Goal: Browse casually: Explore the website without a specific task or goal

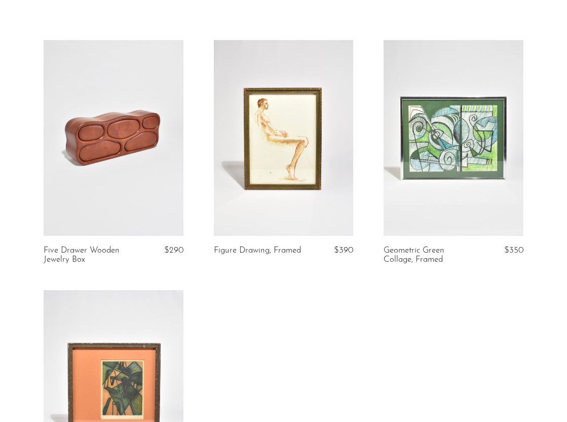
scroll to position [55, 0]
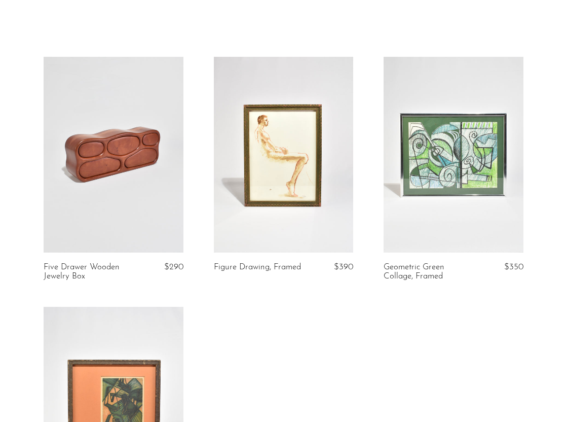
scroll to position [35, 0]
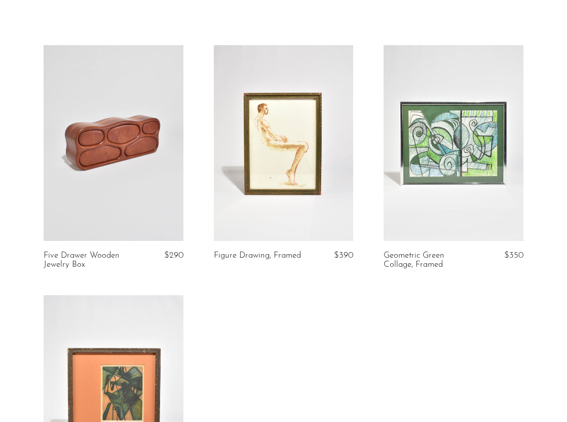
scroll to position [46, 0]
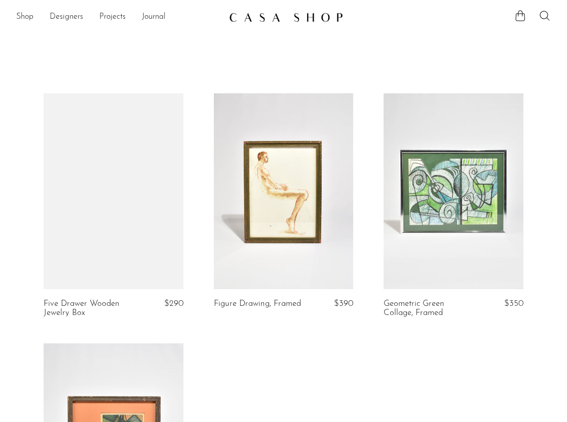
scroll to position [46, 0]
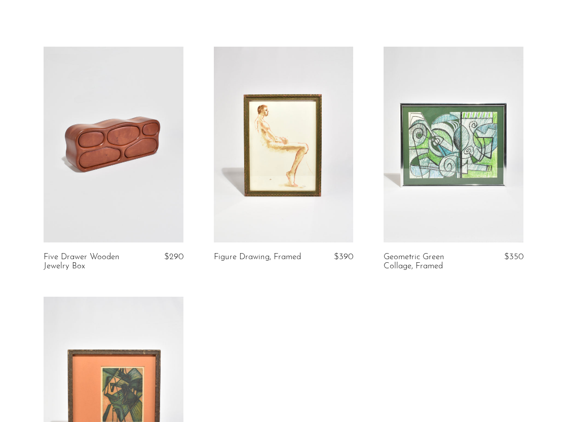
scroll to position [46, 0]
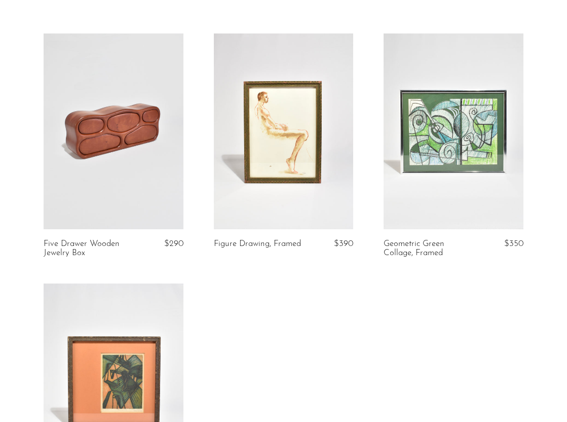
scroll to position [61, 0]
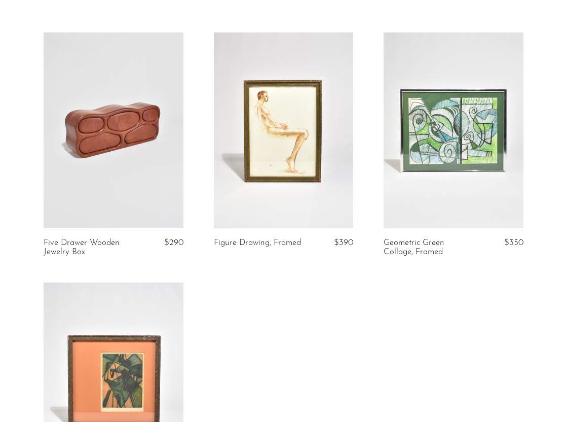
click at [125, 184] on link at bounding box center [114, 130] width 140 height 196
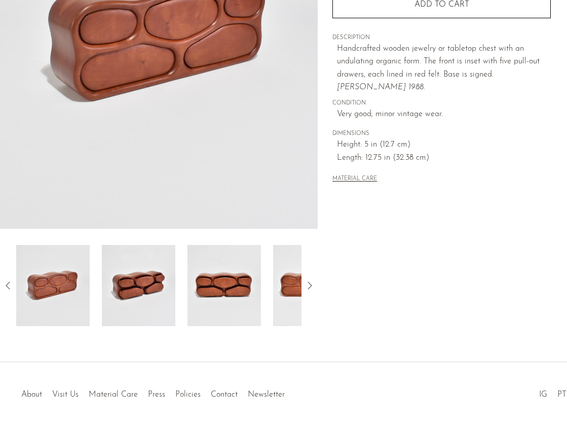
scroll to position [195, 0]
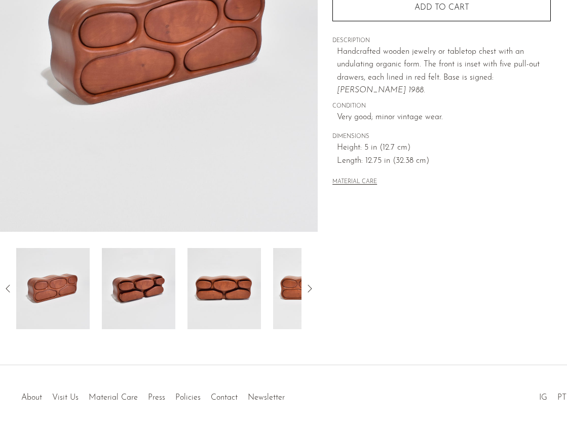
click at [151, 302] on img at bounding box center [139, 288] width 74 height 81
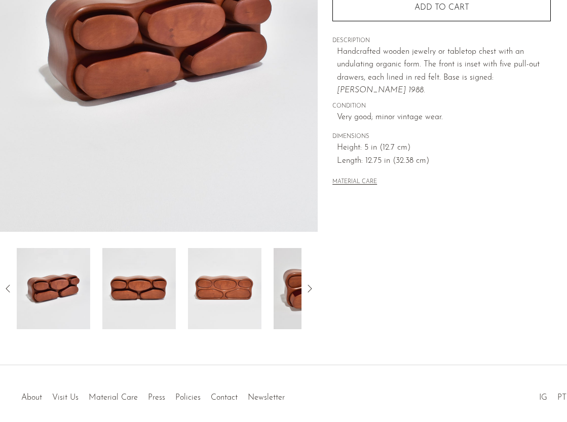
click at [165, 296] on img at bounding box center [139, 288] width 74 height 81
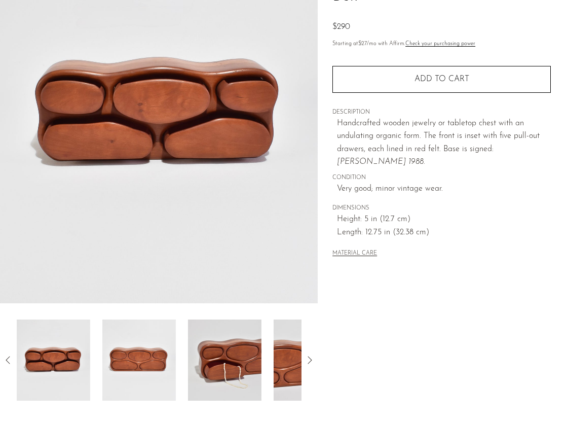
scroll to position [123, 0]
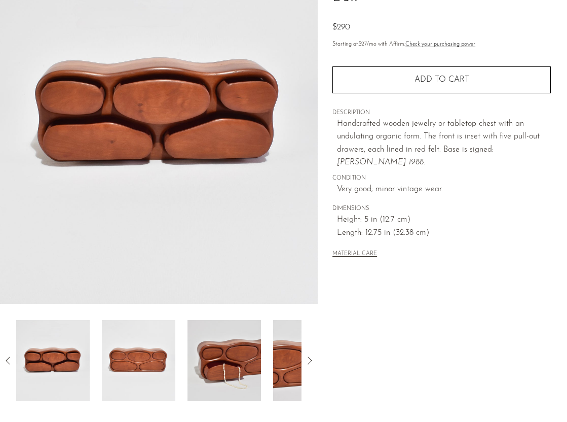
click at [160, 358] on img at bounding box center [139, 360] width 74 height 81
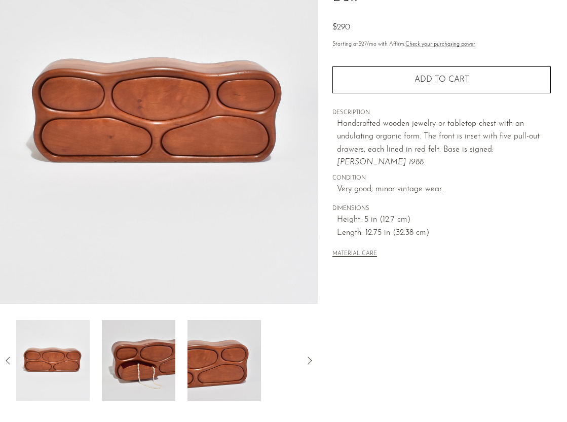
click at [160, 358] on img at bounding box center [139, 360] width 74 height 81
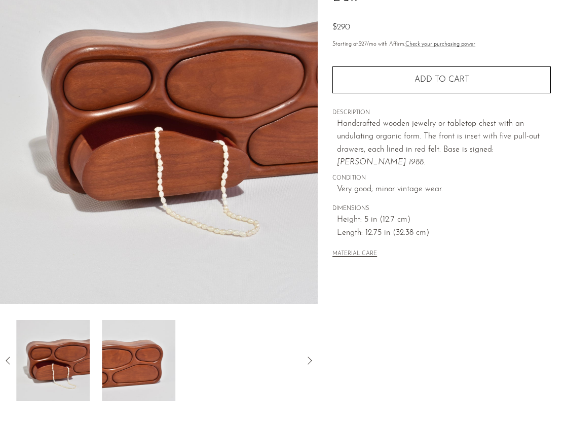
click at [139, 356] on img at bounding box center [139, 360] width 74 height 81
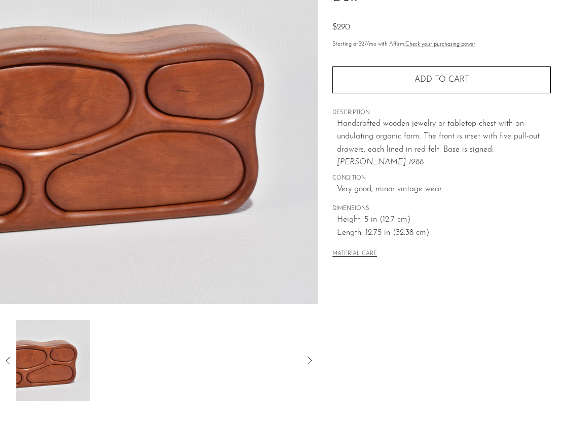
click at [8, 358] on icon at bounding box center [8, 360] width 4 height 8
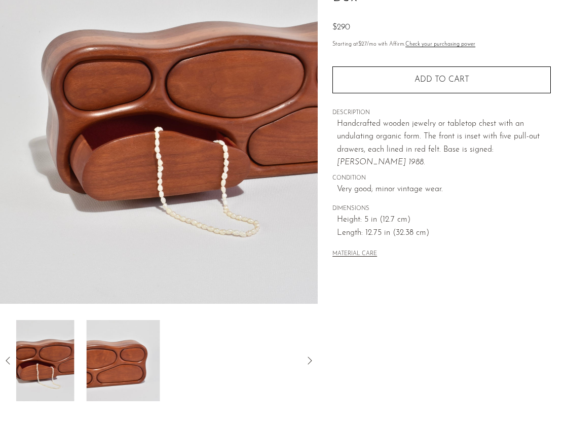
click at [8, 358] on icon at bounding box center [8, 360] width 4 height 8
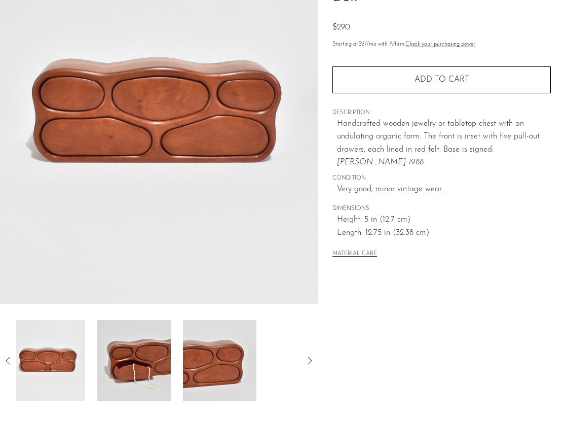
click at [8, 358] on icon at bounding box center [8, 360] width 4 height 8
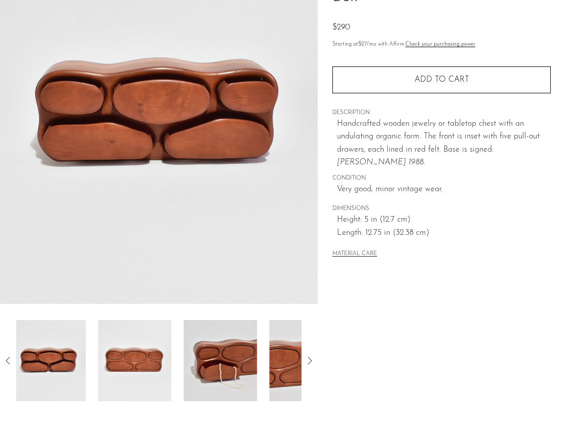
click at [8, 358] on icon at bounding box center [8, 360] width 4 height 8
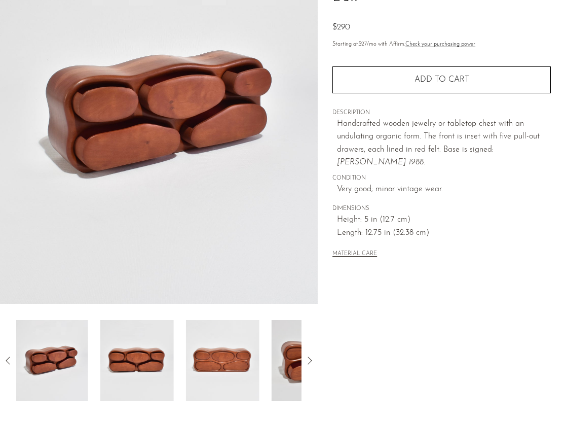
click at [8, 358] on icon at bounding box center [8, 360] width 4 height 8
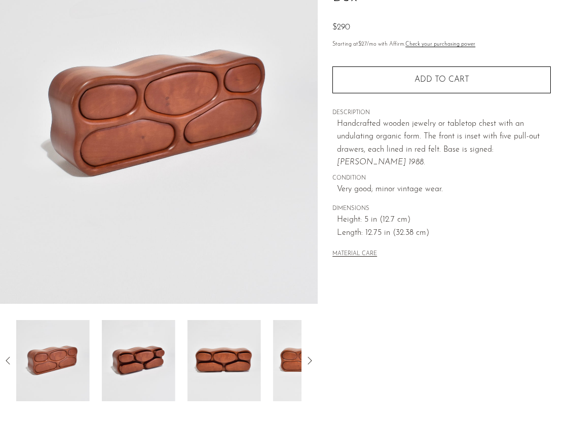
click at [8, 358] on icon at bounding box center [8, 360] width 4 height 8
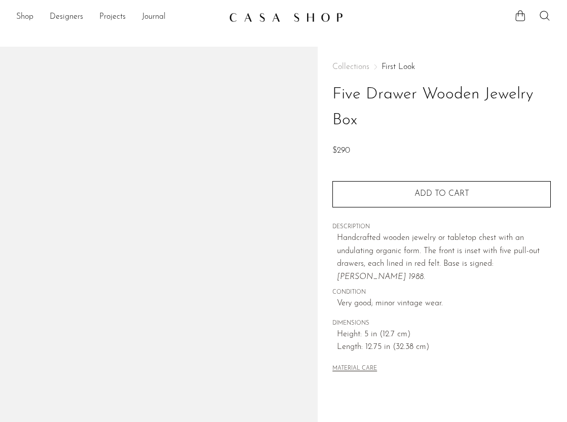
scroll to position [123, 0]
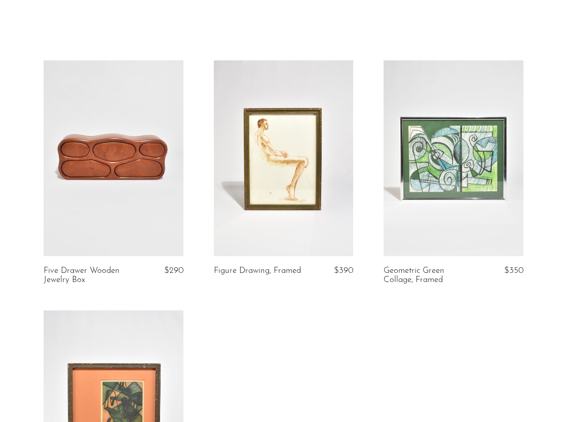
scroll to position [32, 0]
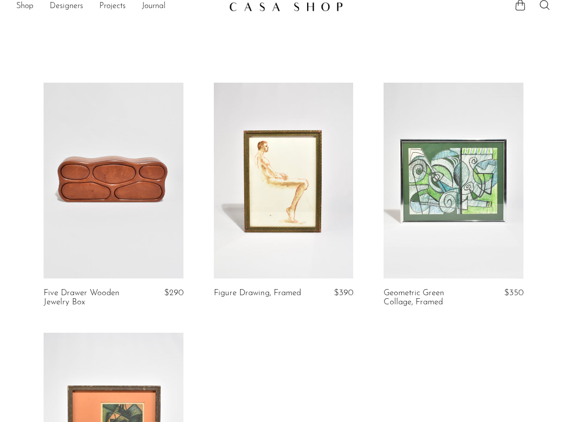
scroll to position [1, 0]
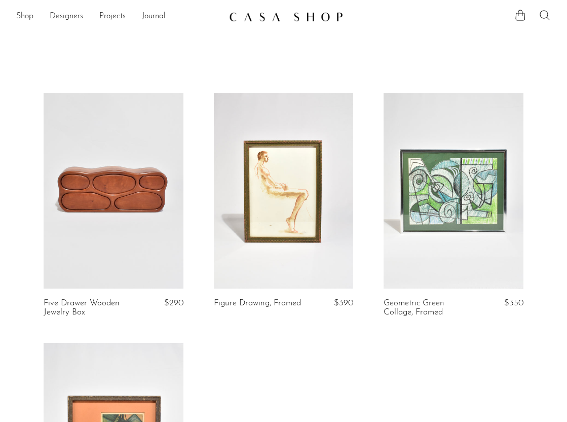
click at [160, 263] on link at bounding box center [114, 191] width 140 height 196
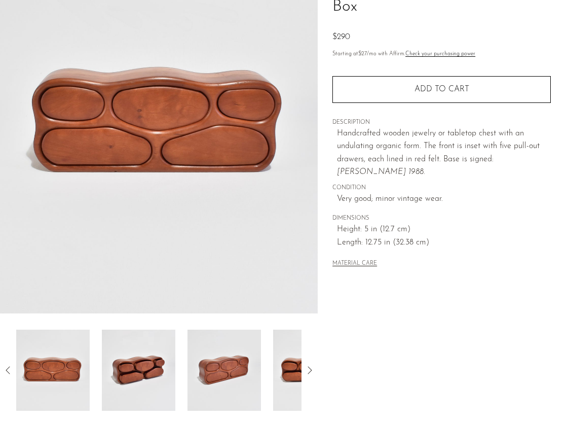
scroll to position [129, 0]
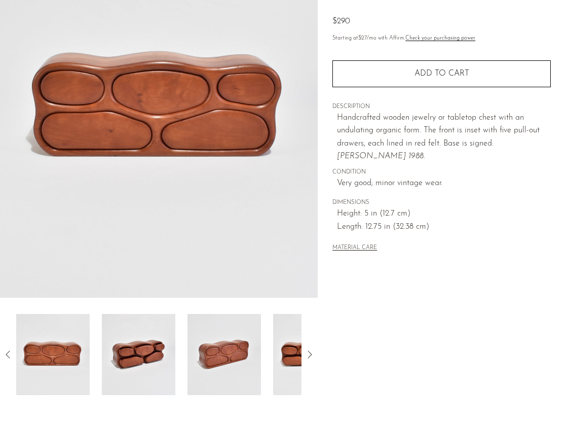
click at [146, 324] on img at bounding box center [139, 354] width 74 height 81
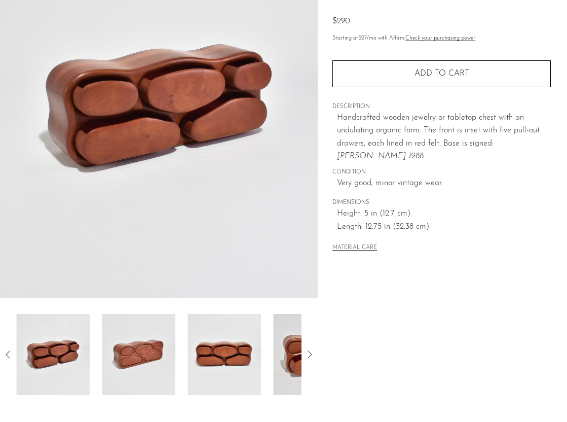
click at [147, 357] on img at bounding box center [139, 354] width 74 height 81
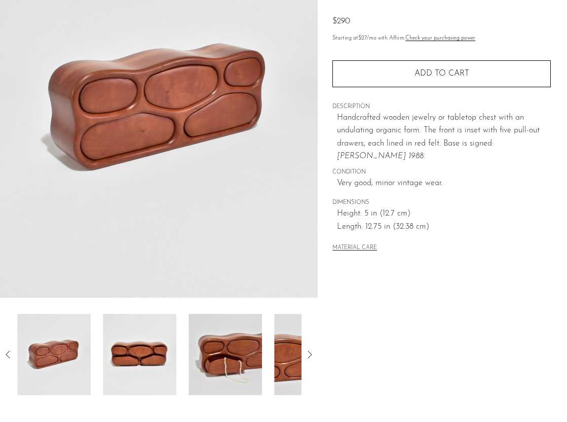
click at [149, 357] on img at bounding box center [140, 354] width 74 height 81
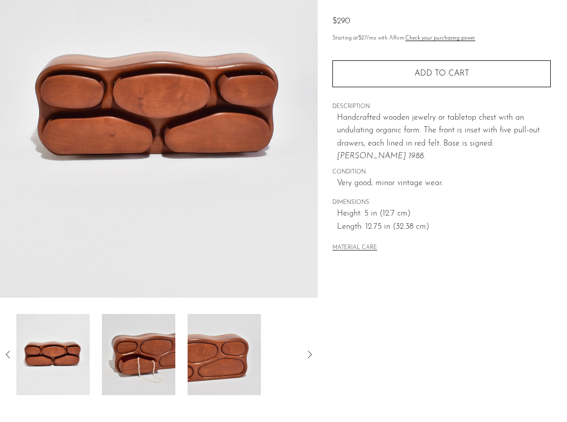
click at [154, 356] on img at bounding box center [139, 354] width 74 height 81
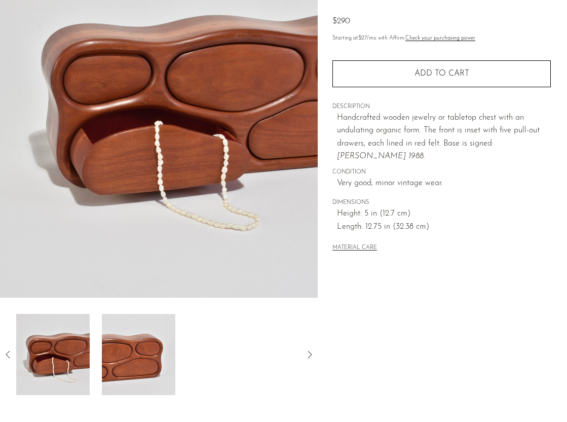
click at [154, 356] on img at bounding box center [139, 354] width 74 height 81
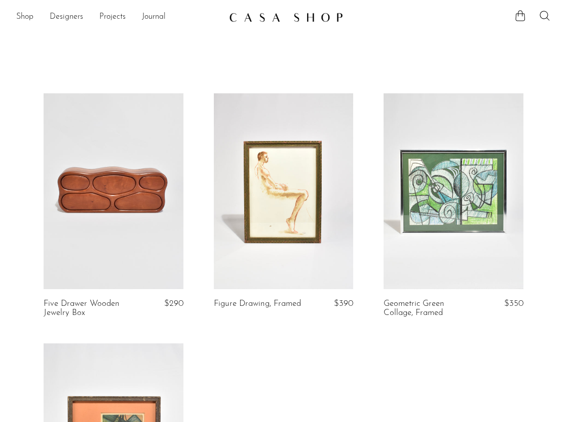
click at [141, 249] on link at bounding box center [114, 191] width 140 height 196
click at [103, 110] on link at bounding box center [114, 191] width 140 height 196
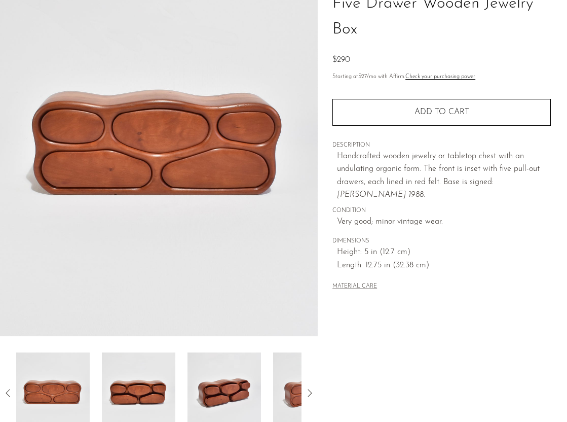
scroll to position [90, 0]
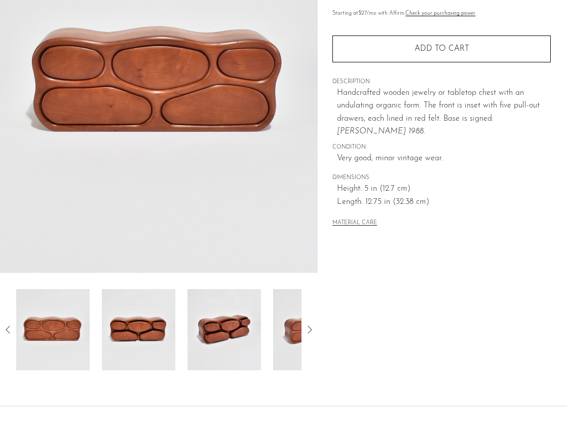
scroll to position [217, 0]
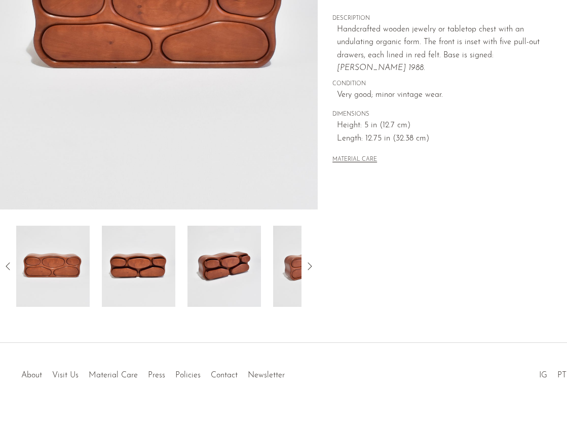
click at [141, 292] on img at bounding box center [139, 266] width 74 height 81
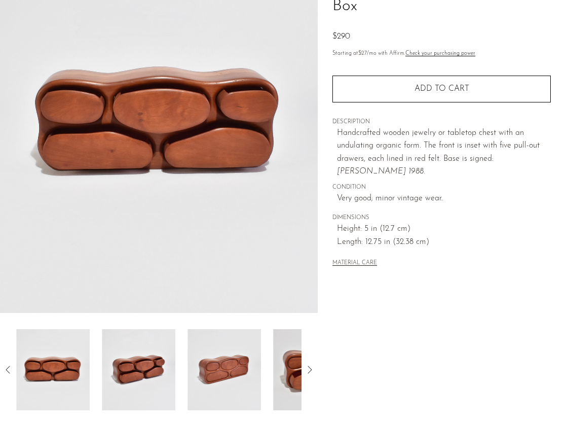
scroll to position [109, 0]
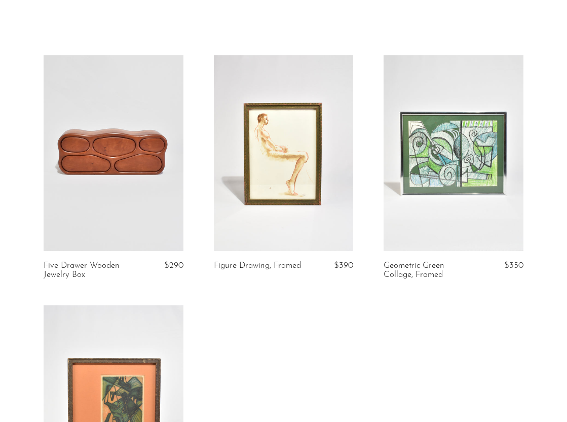
scroll to position [36, 0]
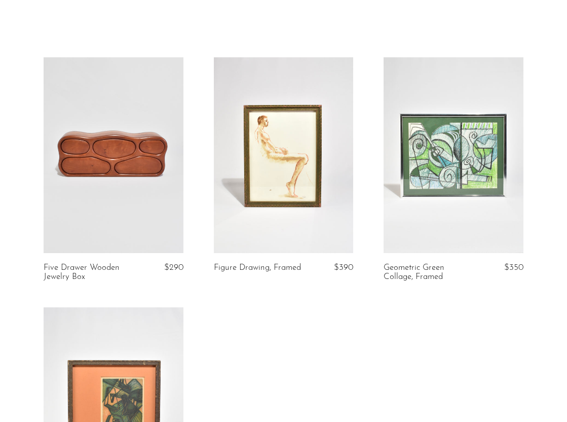
click at [139, 103] on link at bounding box center [114, 155] width 140 height 196
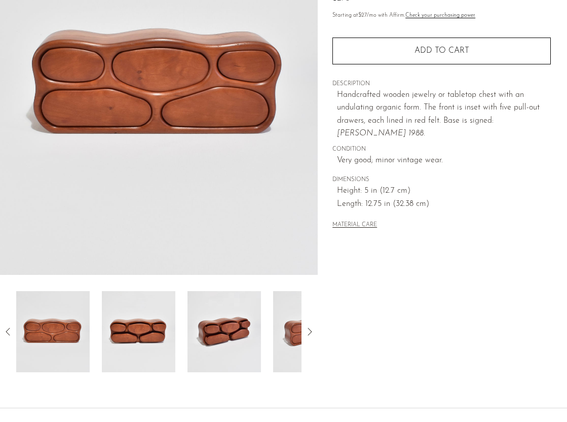
scroll to position [148, 0]
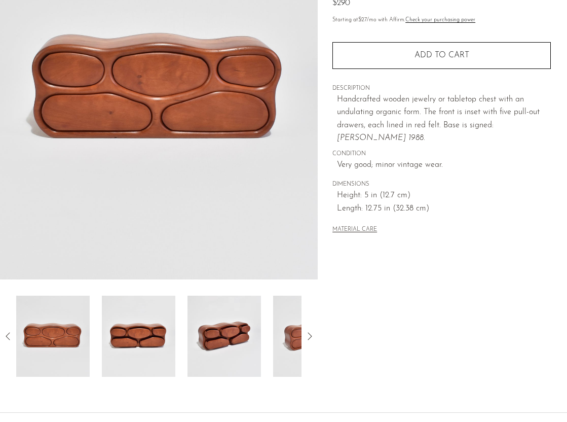
click at [124, 341] on img at bounding box center [139, 336] width 74 height 81
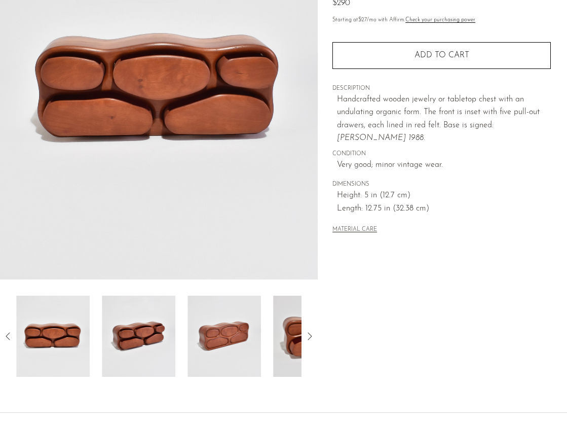
click at [145, 344] on img at bounding box center [139, 336] width 74 height 81
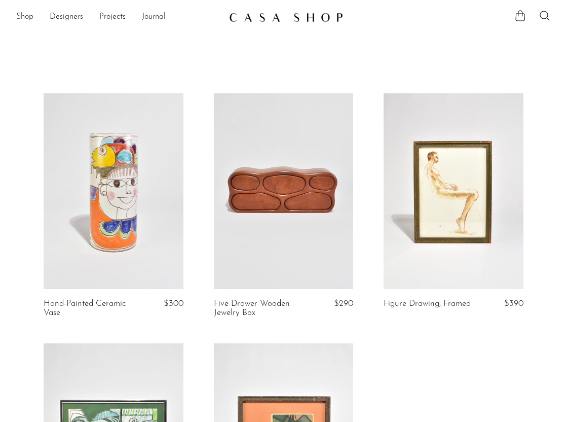
scroll to position [36, 0]
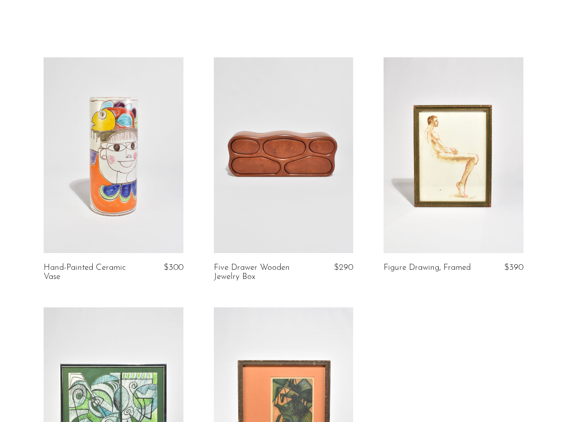
click at [87, 134] on link at bounding box center [114, 155] width 140 height 196
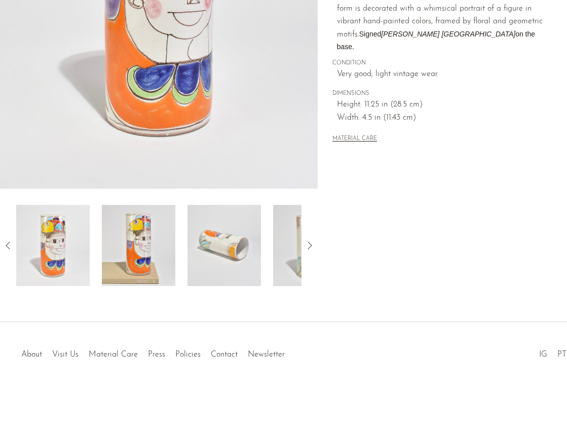
scroll to position [210, 0]
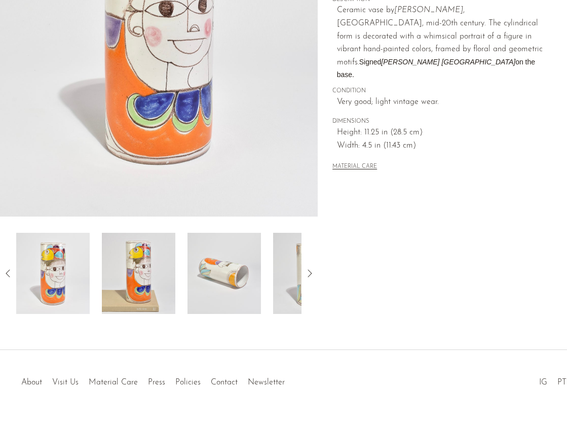
click at [121, 268] on img at bounding box center [139, 273] width 74 height 81
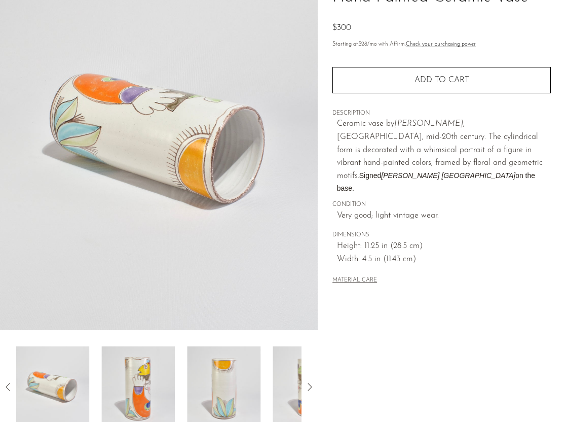
scroll to position [96, 0]
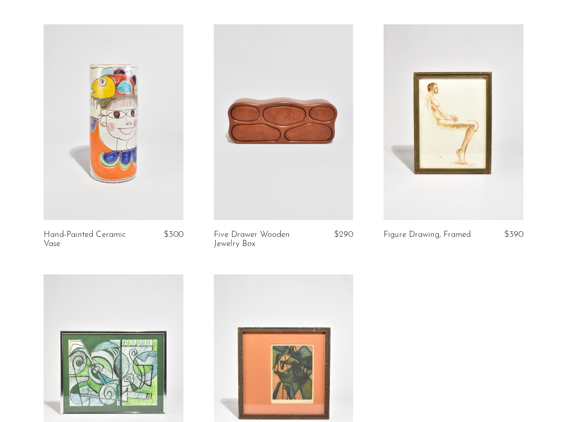
scroll to position [67, 0]
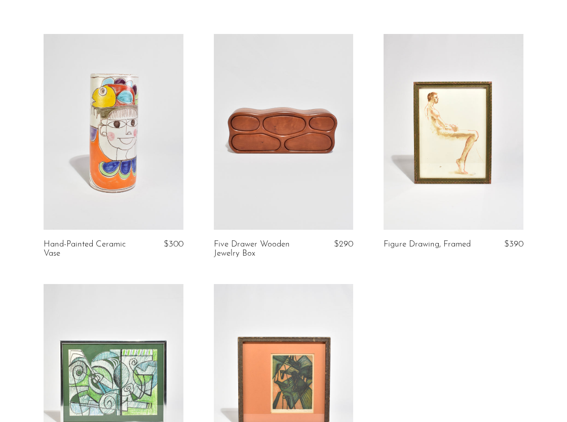
scroll to position [56, 0]
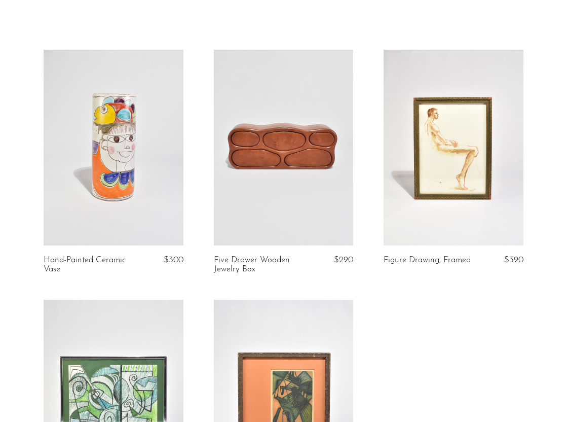
scroll to position [41, 0]
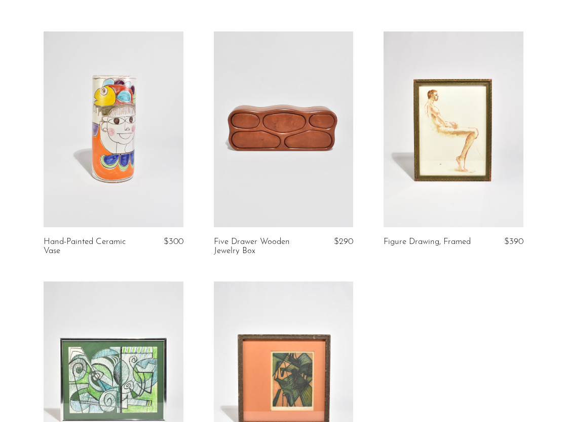
scroll to position [52, 0]
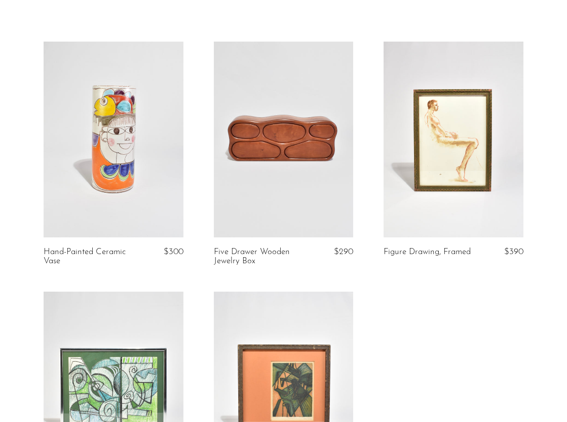
click at [131, 125] on link at bounding box center [114, 140] width 140 height 196
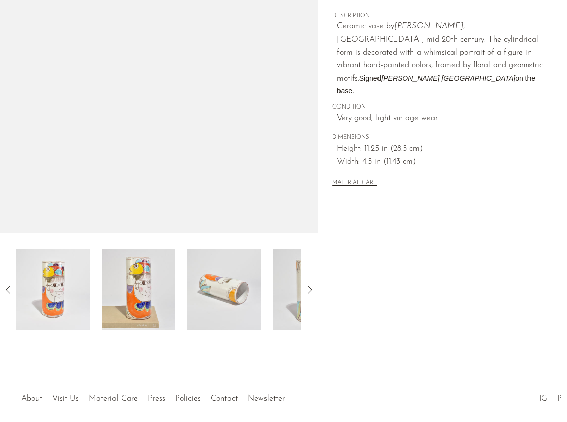
scroll to position [175, 0]
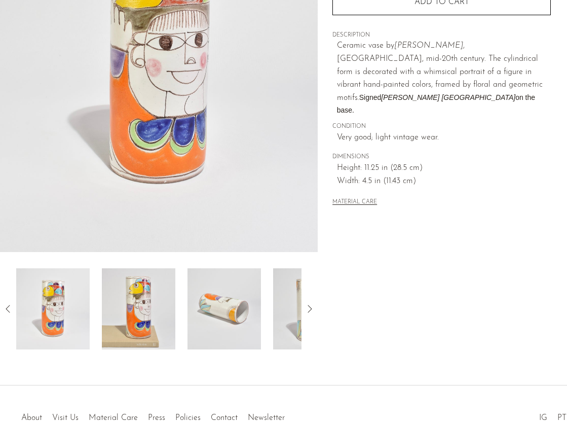
click at [56, 315] on img at bounding box center [53, 308] width 74 height 81
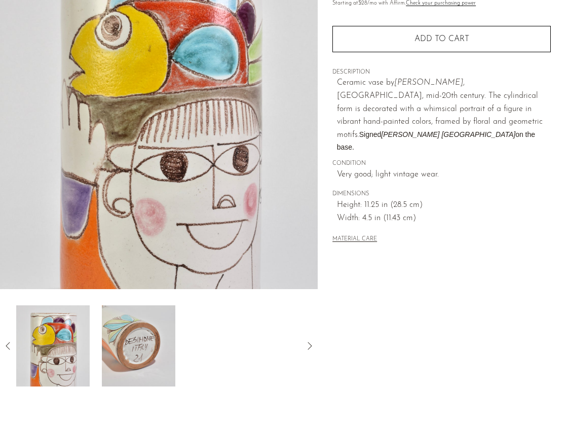
scroll to position [138, 0]
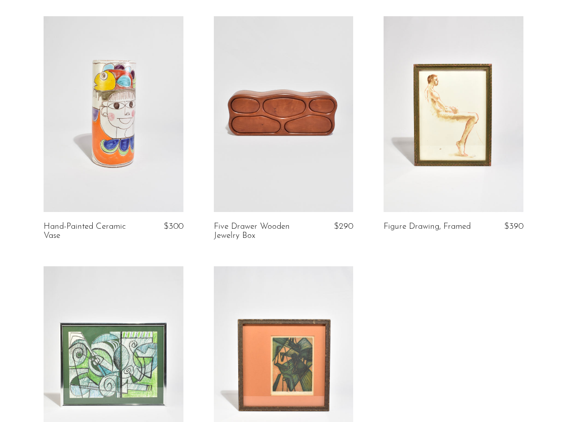
scroll to position [78, 0]
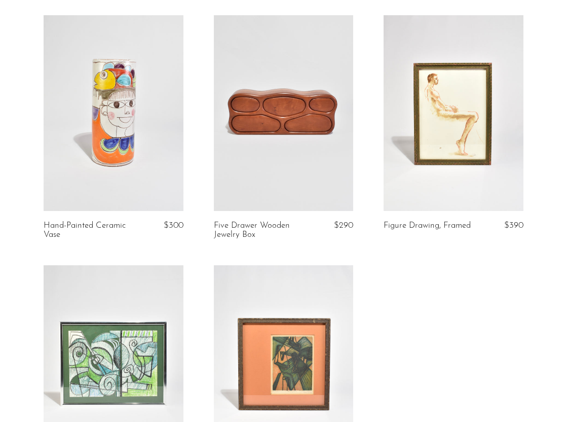
click at [157, 97] on link at bounding box center [114, 113] width 140 height 196
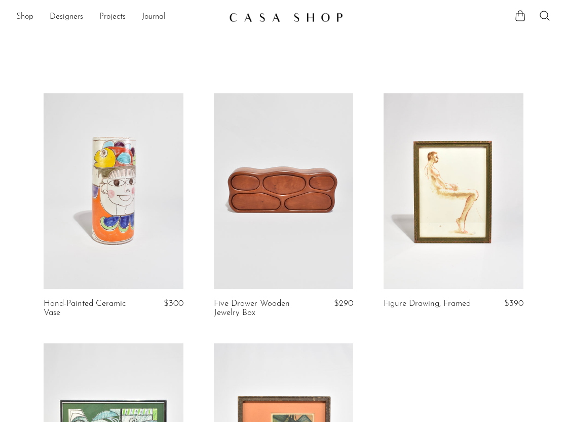
scroll to position [1, 0]
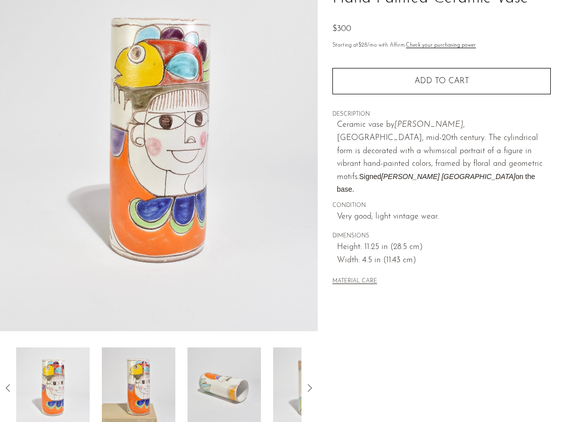
scroll to position [93, 0]
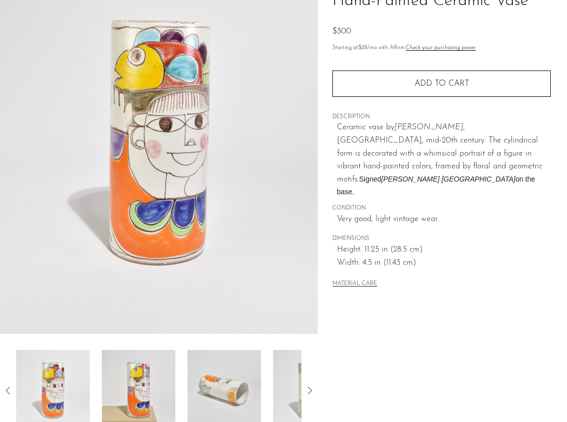
click at [149, 359] on img at bounding box center [139, 390] width 74 height 81
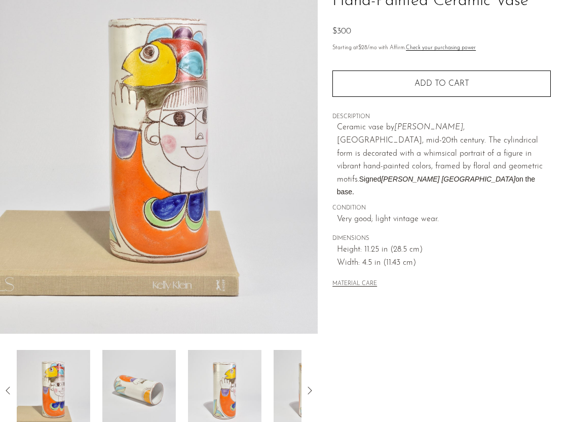
click at [149, 359] on img at bounding box center [139, 390] width 74 height 81
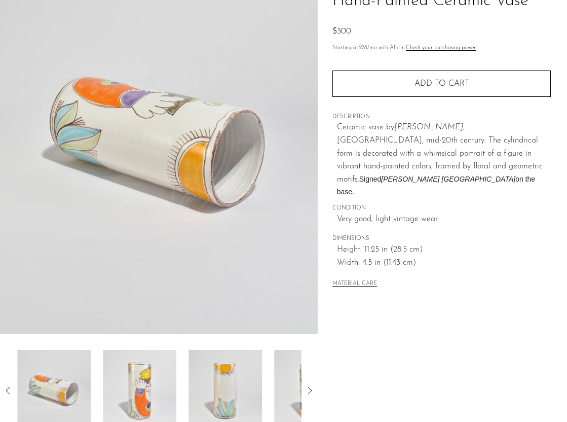
click at [152, 369] on img at bounding box center [140, 390] width 74 height 81
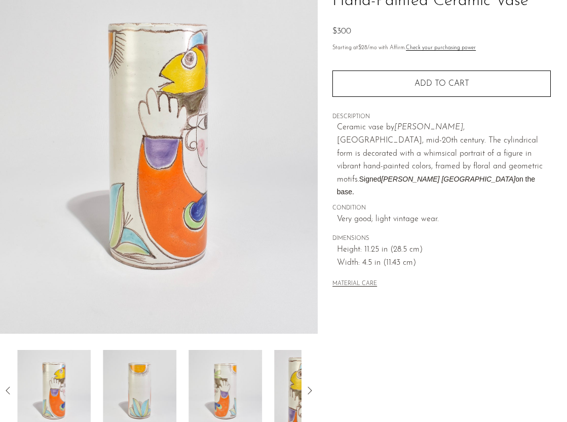
click at [152, 369] on img at bounding box center [140, 390] width 74 height 81
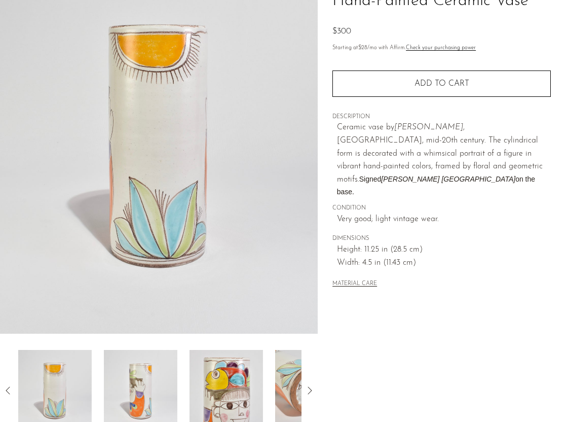
click at [157, 372] on img at bounding box center [141, 390] width 74 height 81
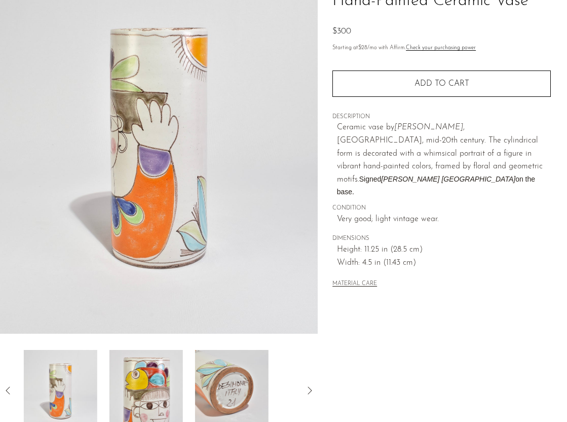
click at [157, 372] on img at bounding box center [146, 390] width 74 height 81
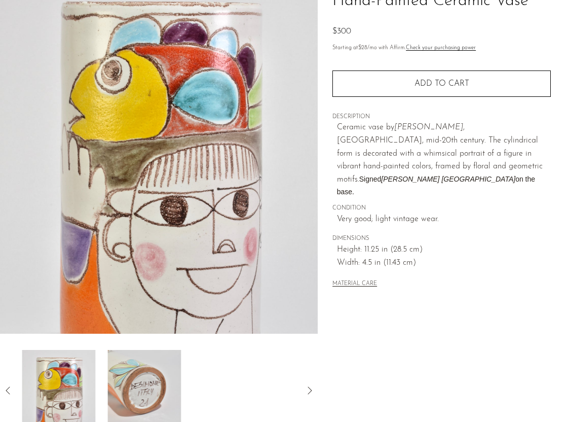
click at [157, 372] on img at bounding box center [144, 390] width 74 height 81
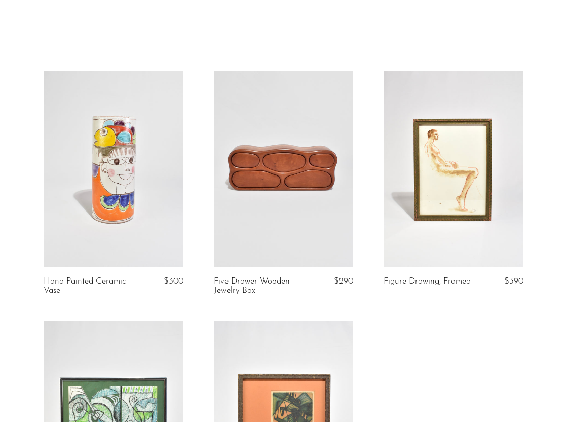
scroll to position [36, 0]
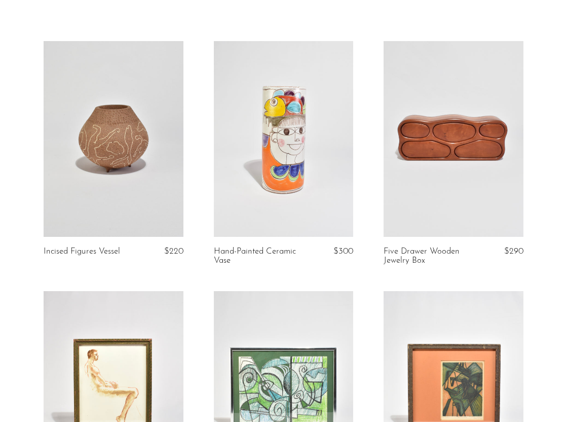
scroll to position [53, 0]
click at [129, 112] on link at bounding box center [114, 139] width 140 height 196
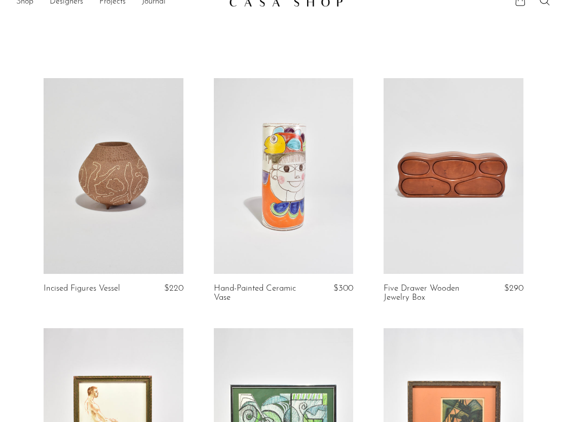
scroll to position [16, 0]
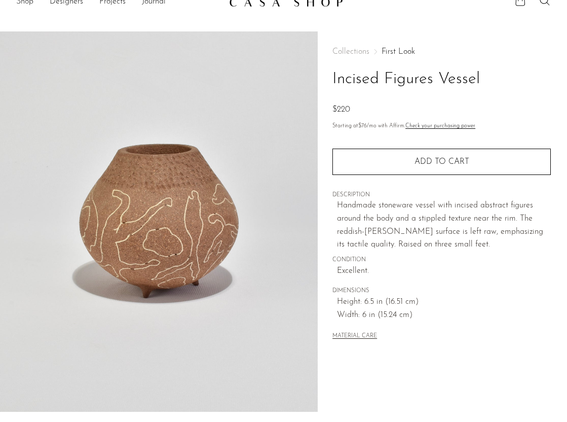
scroll to position [19, 0]
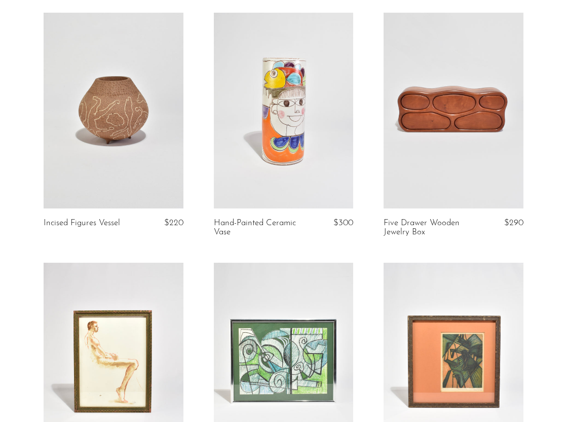
scroll to position [77, 0]
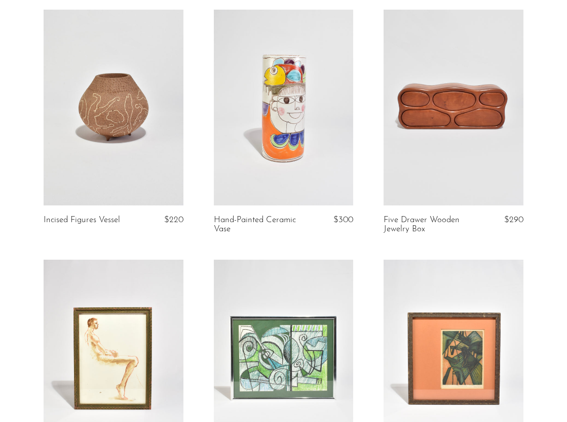
scroll to position [49, 0]
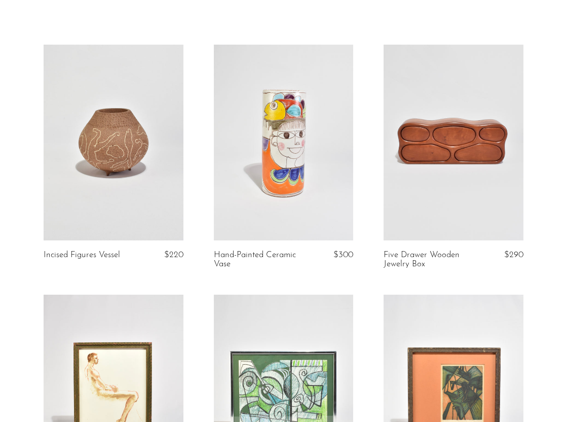
click at [135, 205] on link at bounding box center [114, 143] width 140 height 196
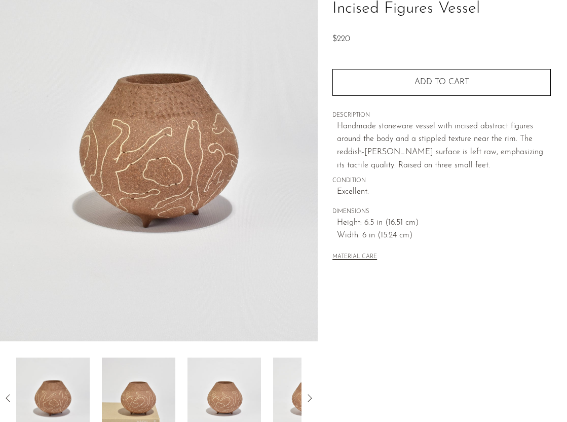
scroll to position [86, 0]
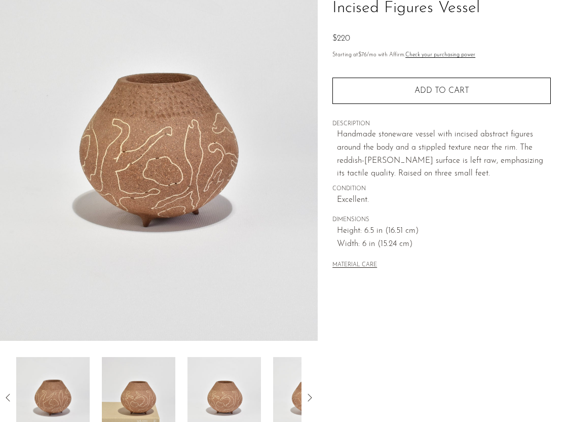
click at [170, 363] on img at bounding box center [139, 397] width 74 height 81
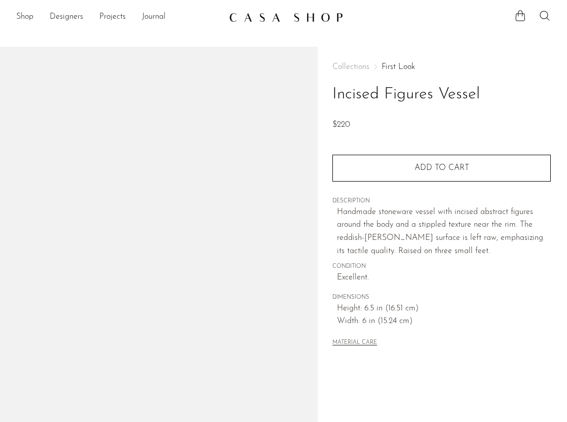
scroll to position [86, 0]
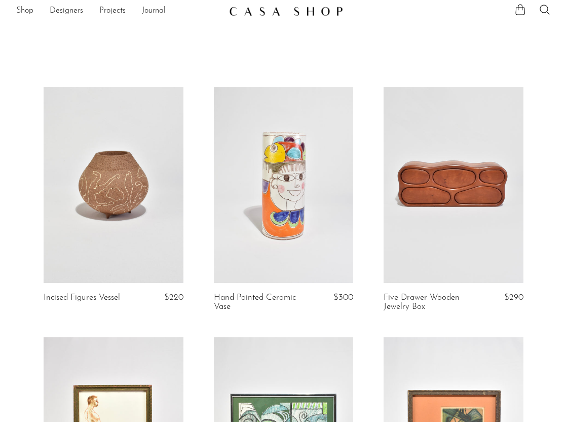
scroll to position [5, 0]
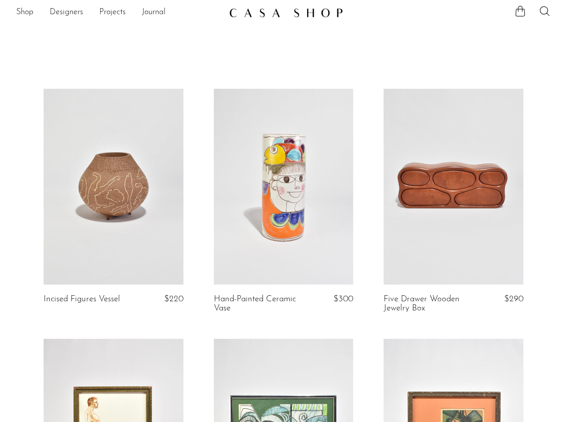
click at [129, 156] on link at bounding box center [114, 187] width 140 height 196
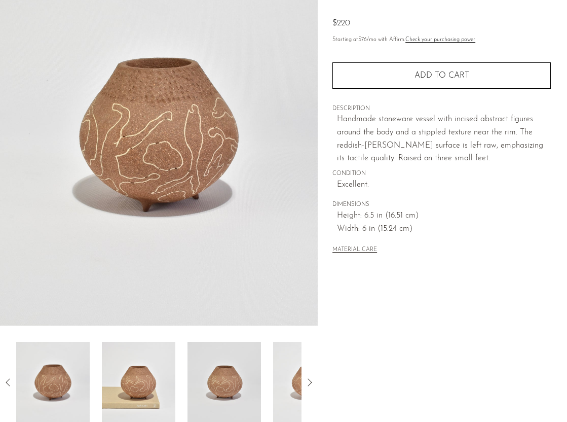
scroll to position [102, 0]
click at [145, 351] on img at bounding box center [139, 381] width 74 height 81
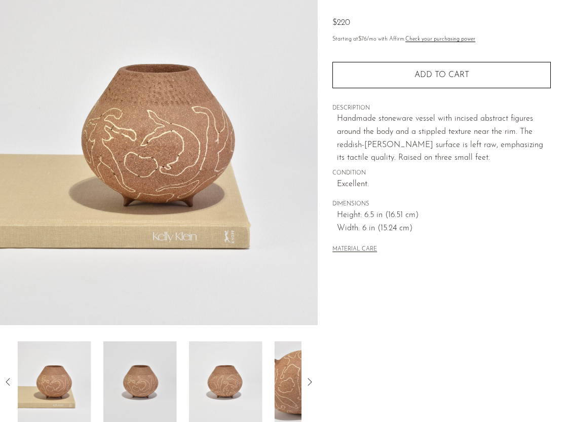
click at [153, 350] on img at bounding box center [140, 381] width 74 height 81
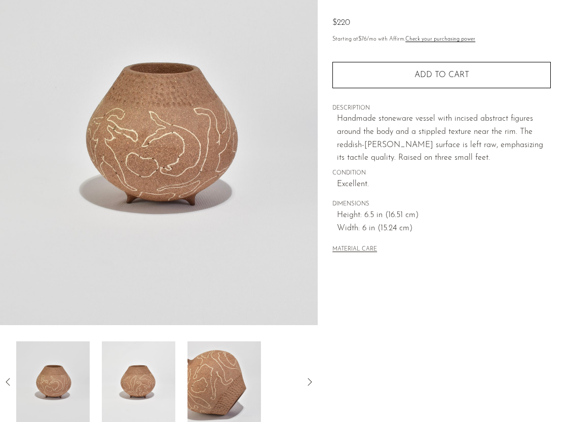
click at [153, 349] on img at bounding box center [139, 381] width 74 height 81
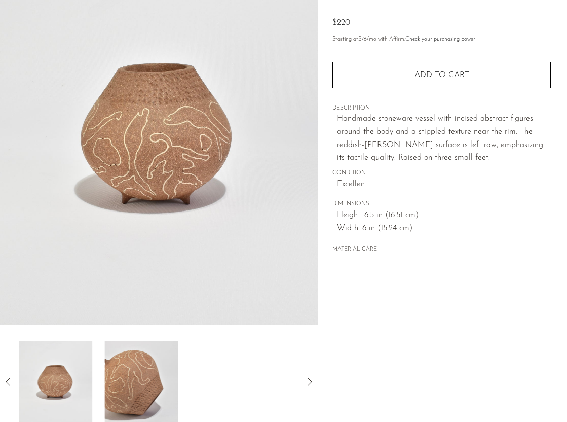
click at [153, 349] on img at bounding box center [141, 381] width 74 height 81
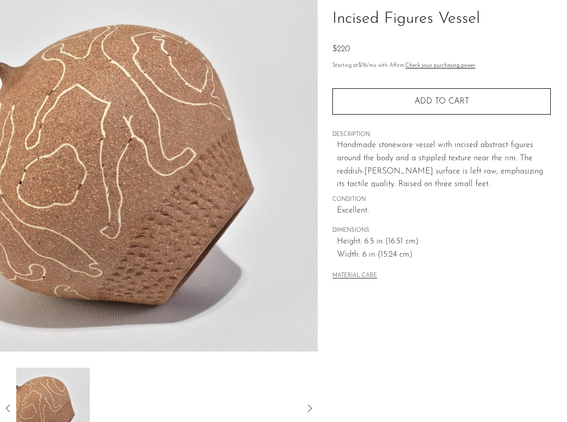
scroll to position [37, 0]
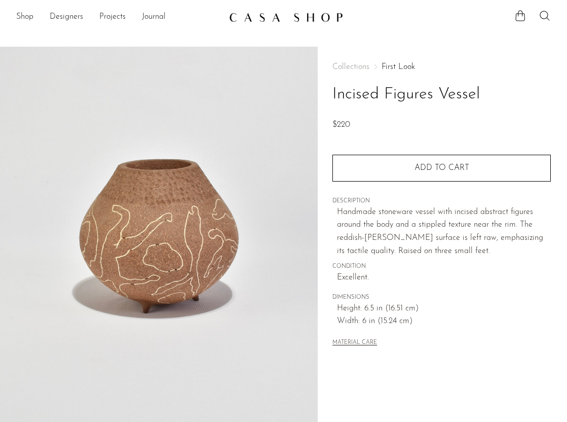
scroll to position [37, 0]
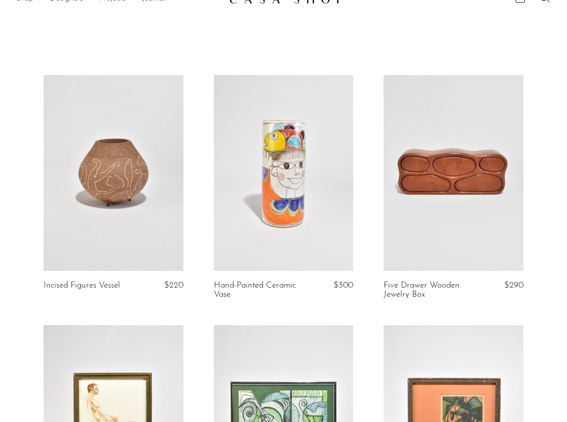
scroll to position [20, 0]
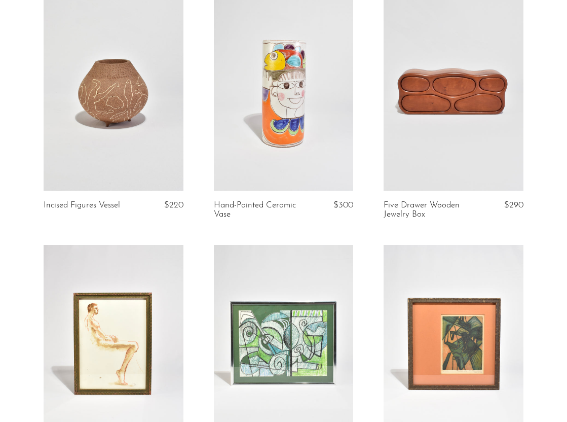
scroll to position [95, 0]
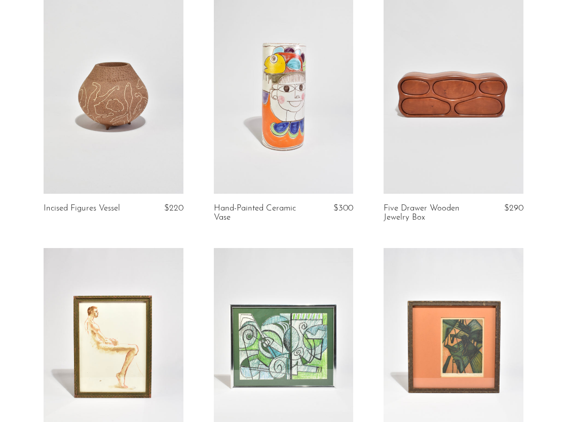
click at [161, 151] on link at bounding box center [114, 96] width 140 height 196
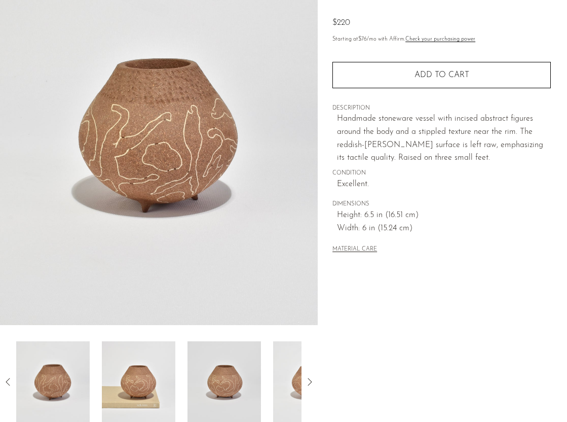
scroll to position [115, 0]
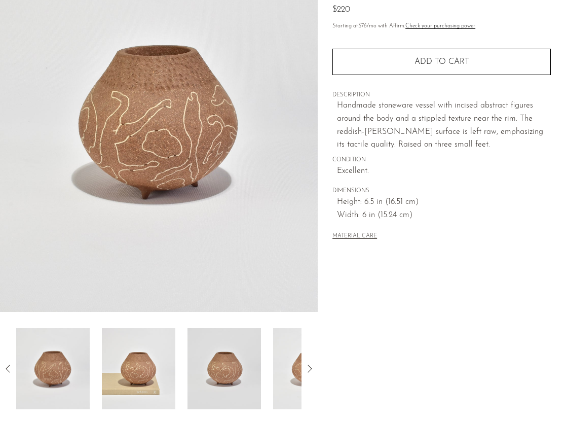
click at [145, 362] on img at bounding box center [139, 368] width 74 height 81
